Goal: Information Seeking & Learning: Find contact information

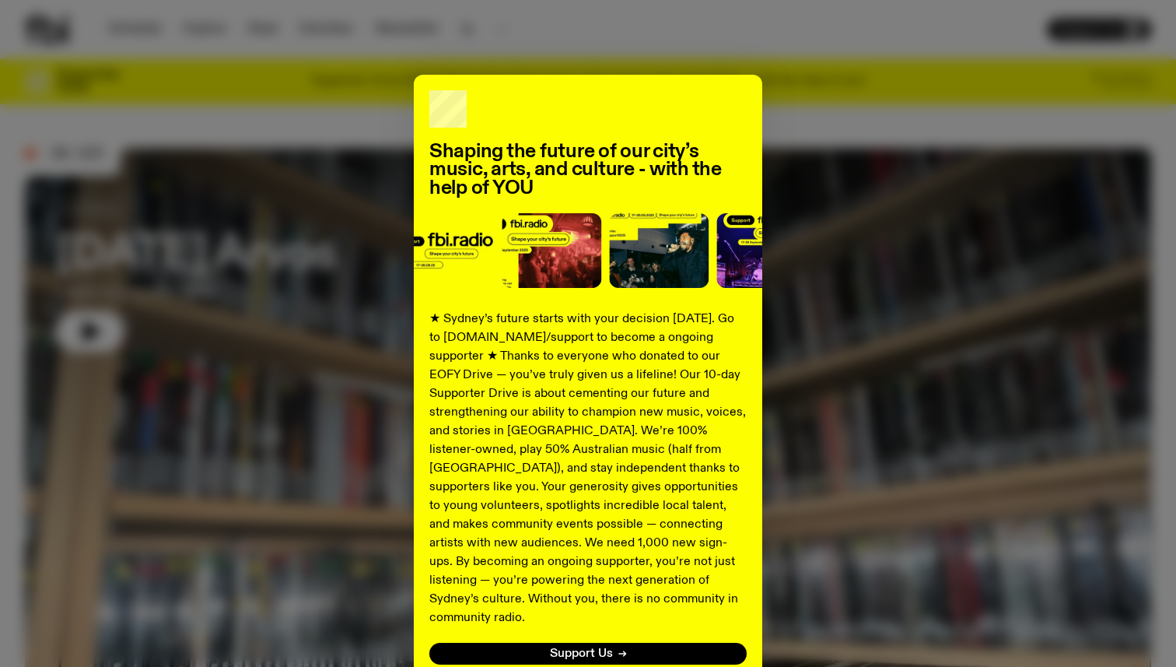
click at [873, 102] on div "Shaping the future of our city’s music, arts, and culture - with the help of YO…" at bounding box center [588, 394] width 1126 height 639
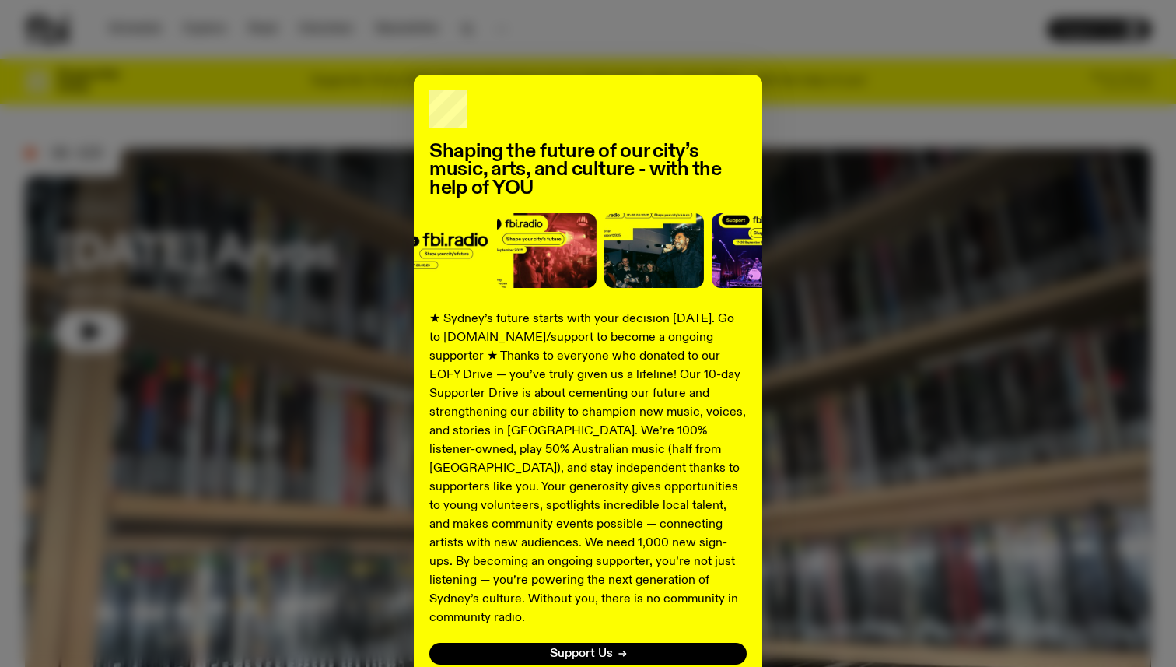
scroll to position [103, 0]
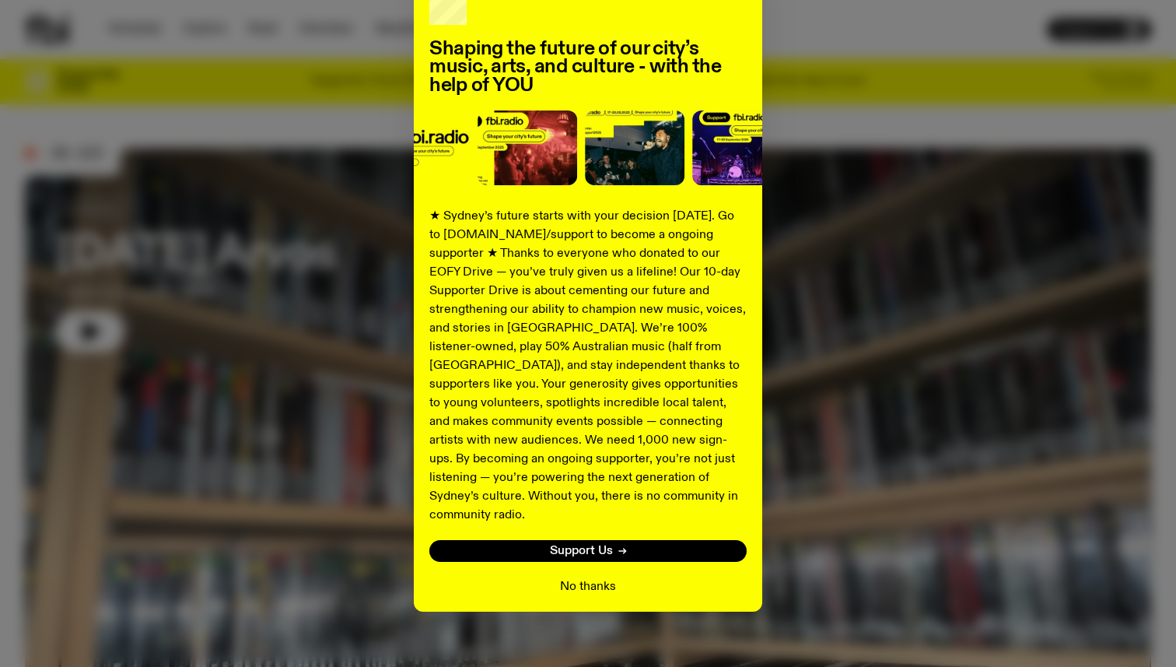
click at [587, 577] on button "No thanks" at bounding box center [588, 586] width 56 height 19
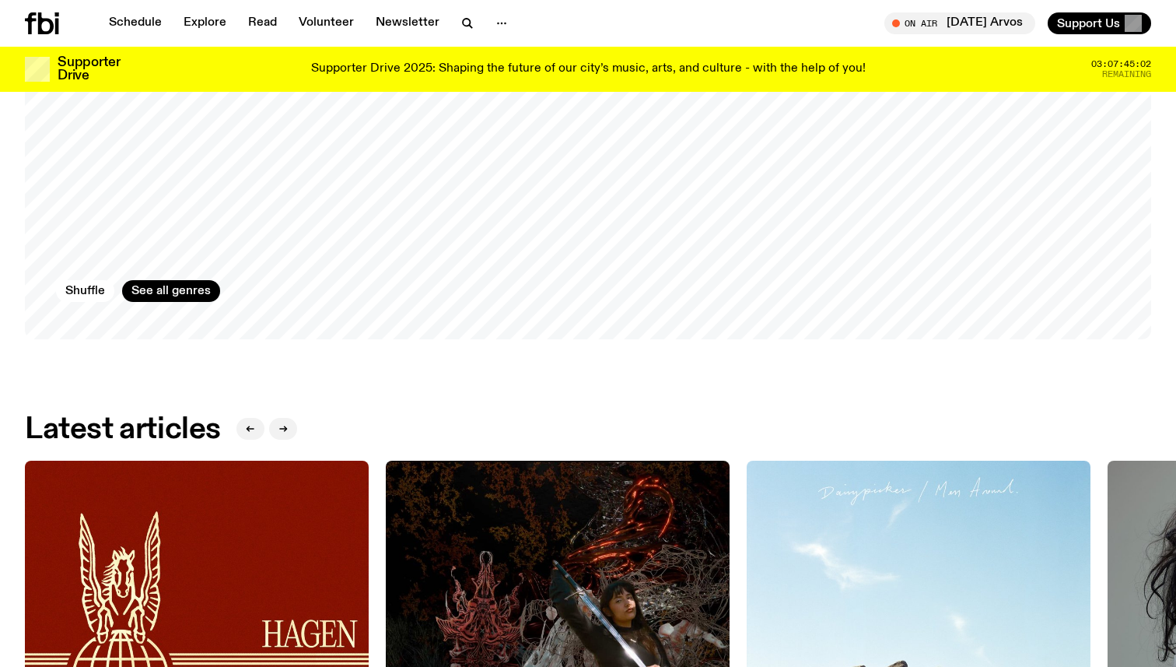
scroll to position [754, 0]
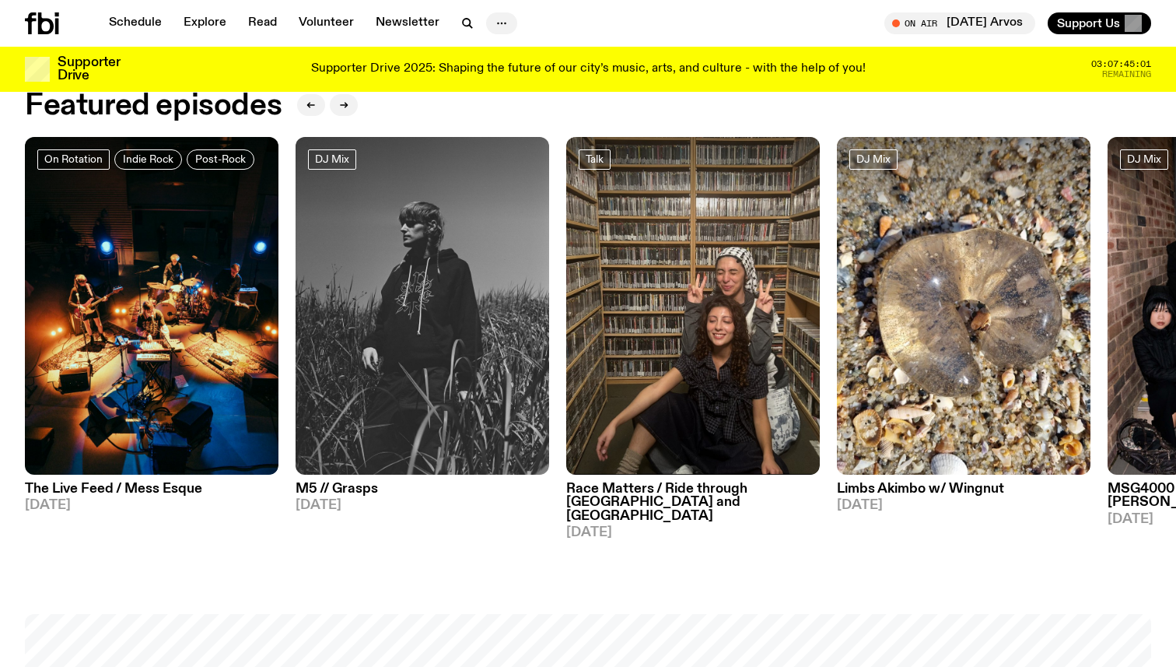
click at [486, 24] on button "button" at bounding box center [501, 23] width 31 height 22
click at [497, 52] on link "About Us" at bounding box center [502, 56] width 78 height 22
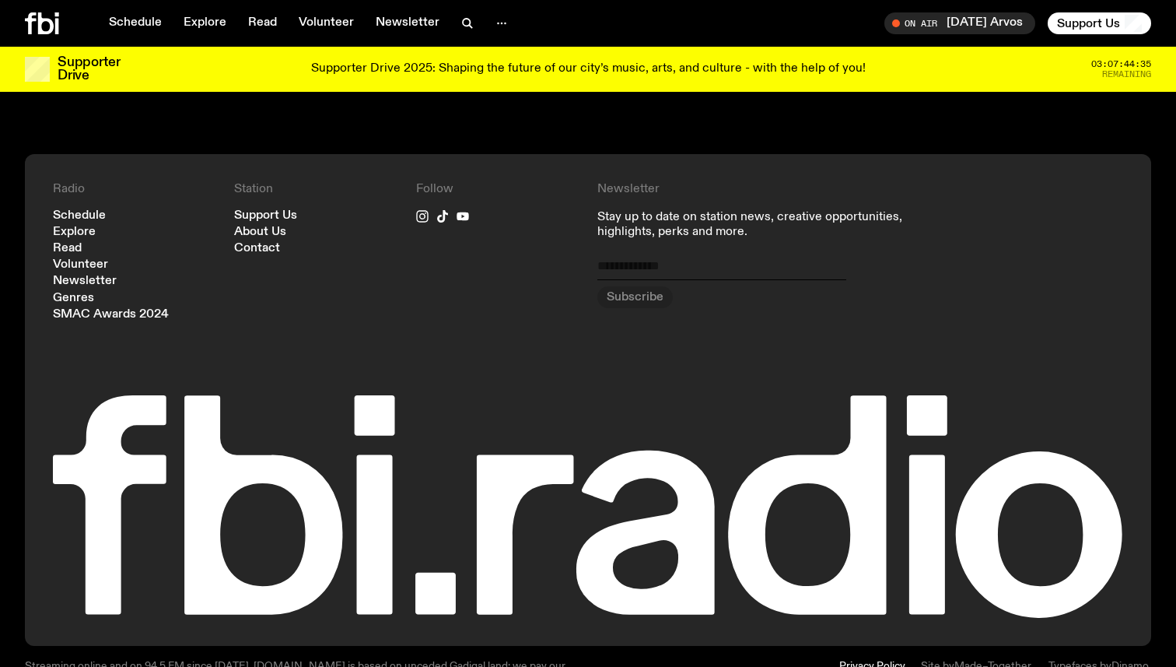
scroll to position [1731, 0]
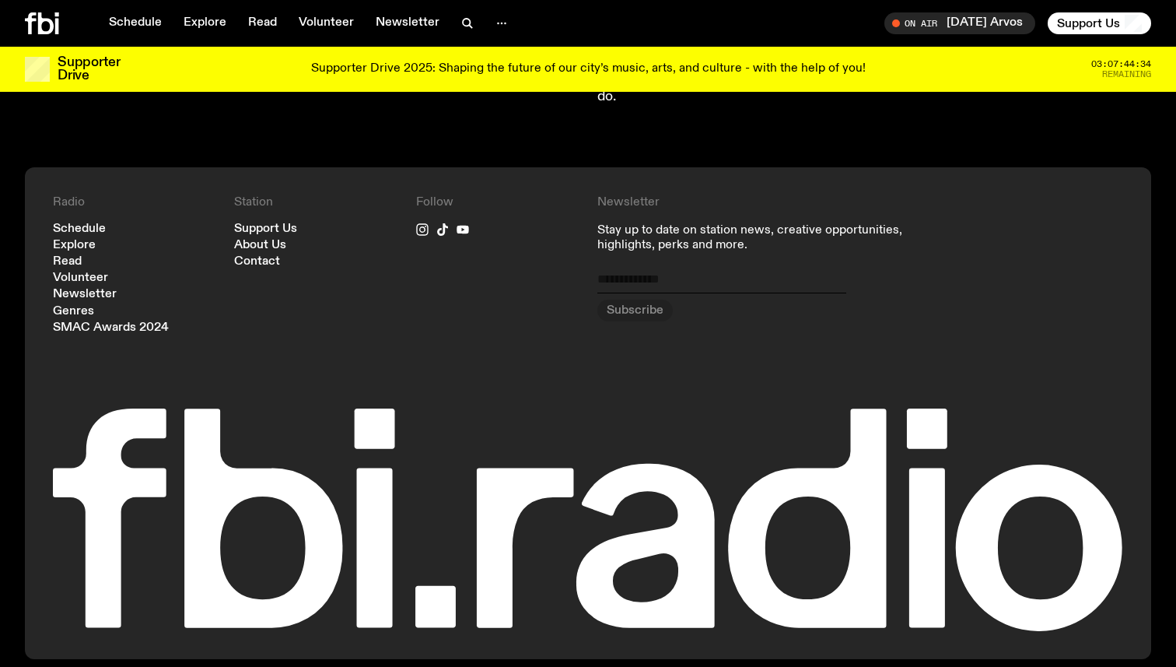
click at [499, 12] on div "Schedule Explore Read Volunteer Newsletter On Air [DATE] Arvos Tune in live On …" at bounding box center [588, 23] width 1176 height 47
click at [501, 23] on circle "button" at bounding box center [502, 24] width 2 height 2
click at [516, 89] on link "Contact" at bounding box center [502, 83] width 78 height 22
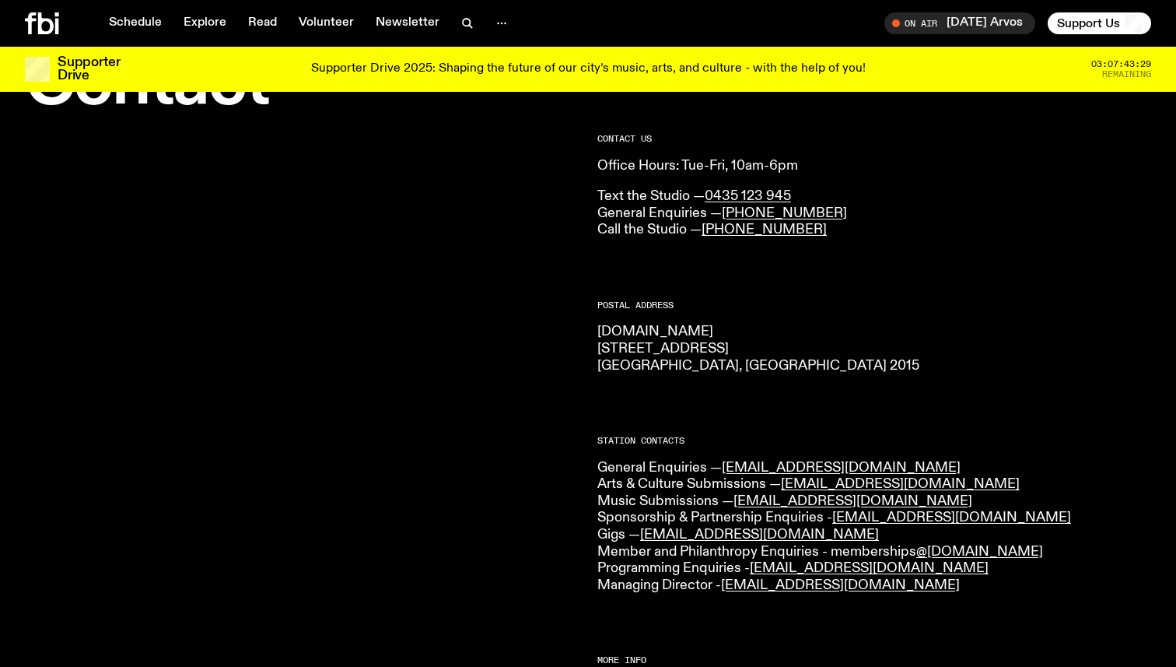
scroll to position [70, 0]
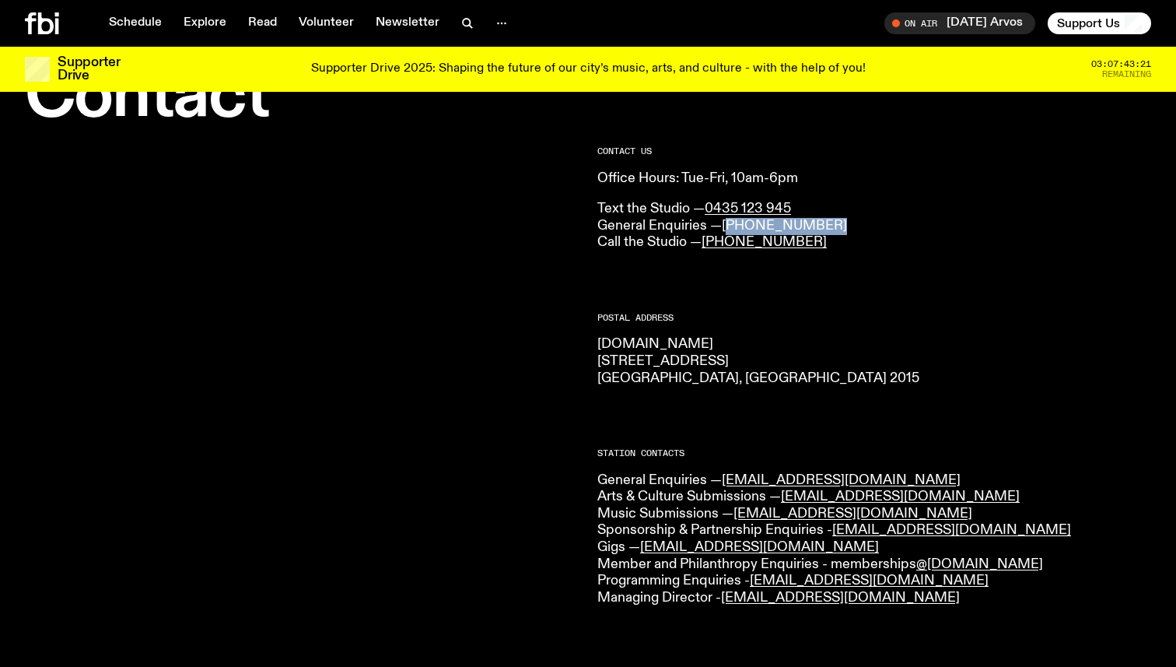
drag, startPoint x: 825, startPoint y: 232, endPoint x: 730, endPoint y: 231, distance: 94.9
click at [730, 231] on p "Text the Studio — 0435 123 945 General Enquiries — [PHONE_NUMBER] Call the Stud…" at bounding box center [874, 226] width 554 height 51
copy link "02) 9030 6940"
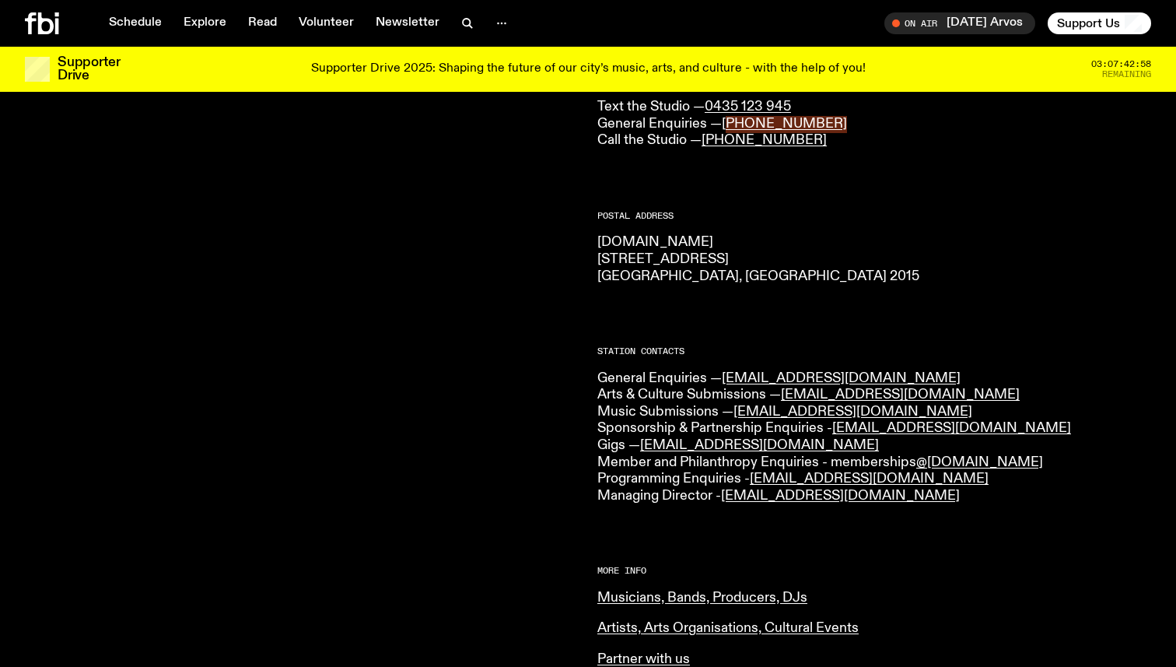
scroll to position [175, 0]
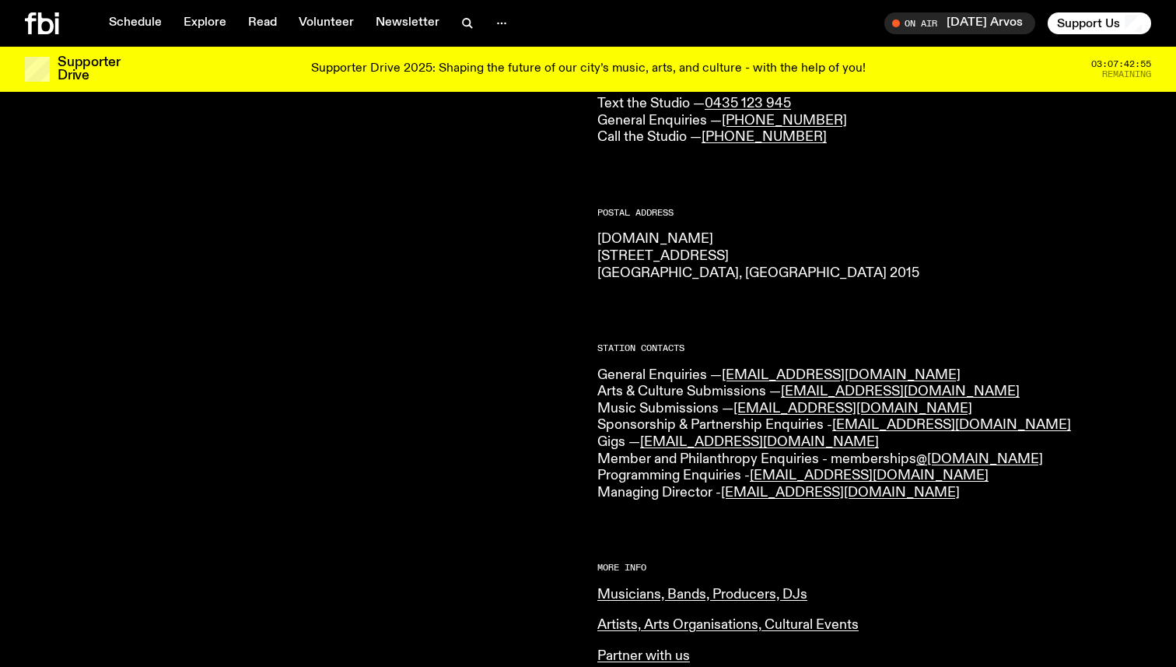
click at [596, 373] on div "CONTACT US Office Hours: Tue-Fri, 10am-6pm Text the Studio — 0435 123 945 Gener…" at bounding box center [588, 519] width 1176 height 992
drag, startPoint x: 723, startPoint y: 375, endPoint x: 837, endPoint y: 374, distance: 113.6
click at [837, 374] on p "General Enquiries — [EMAIL_ADDRESS][DOMAIN_NAME] Arts & Culture Submissions — […" at bounding box center [874, 434] width 554 height 135
copy link "[EMAIL_ADDRESS][DOMAIN_NAME]"
click at [883, 159] on div "CONTACT US Office Hours: Tue-Fri, 10am-6pm Text the Studio — 0435 123 945 Gener…" at bounding box center [874, 498] width 554 height 912
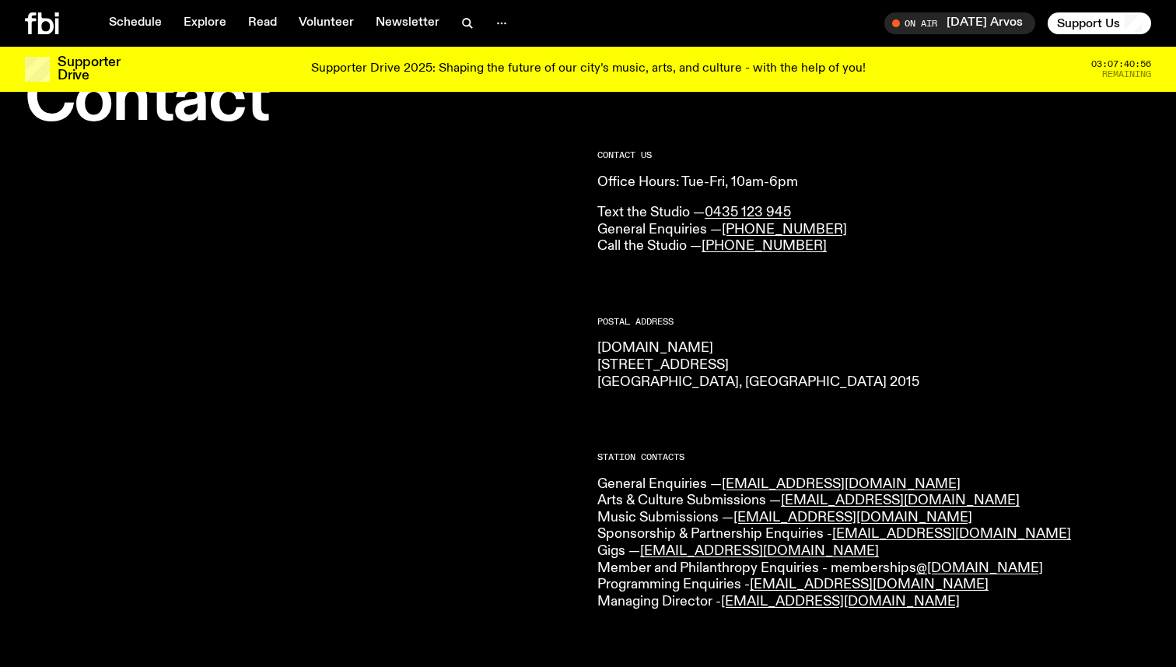
scroll to position [0, 0]
